Goal: Task Accomplishment & Management: Manage account settings

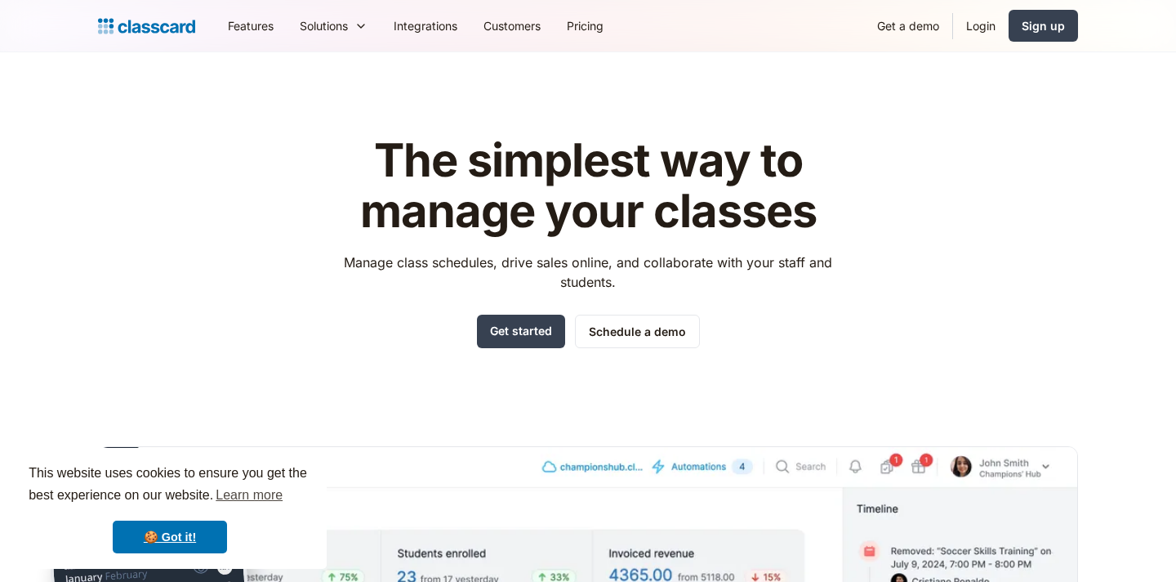
click at [974, 29] on link "Login" at bounding box center [981, 25] width 56 height 37
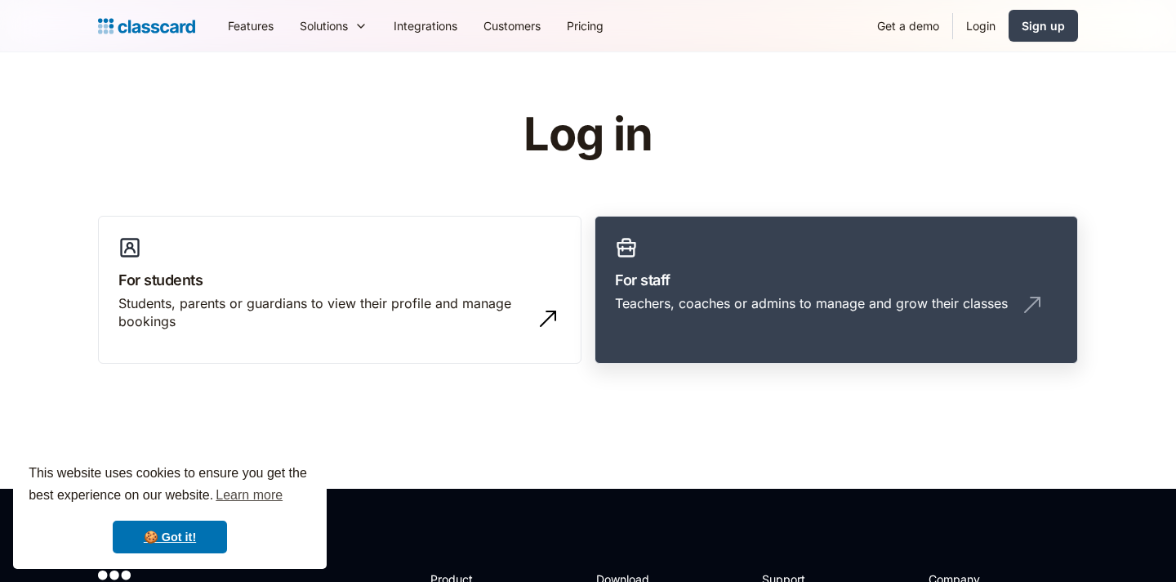
click at [673, 257] on link "For staff Teachers, coaches or admins to manage and grow their classes" at bounding box center [837, 290] width 484 height 149
